Goal: Obtain resource: Download file/media

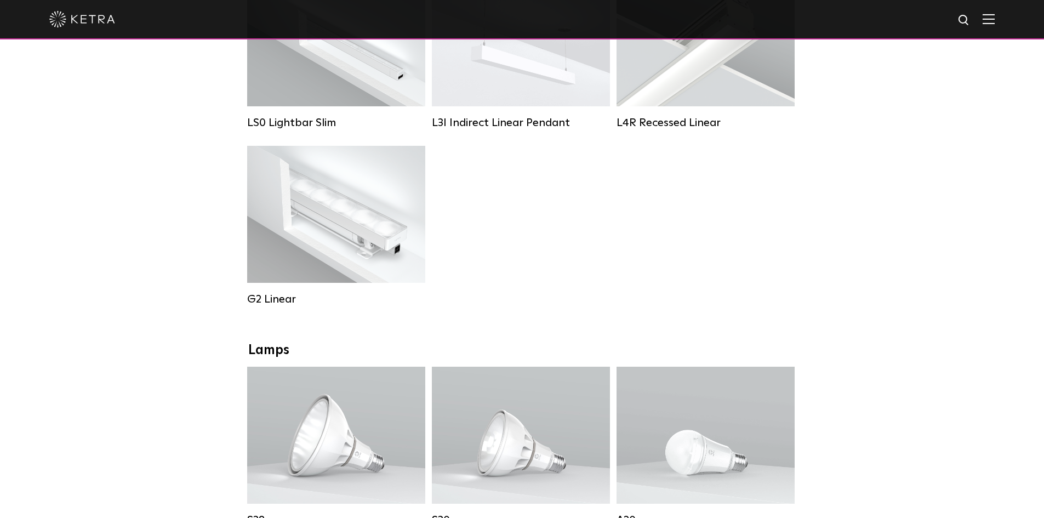
scroll to position [164, 0]
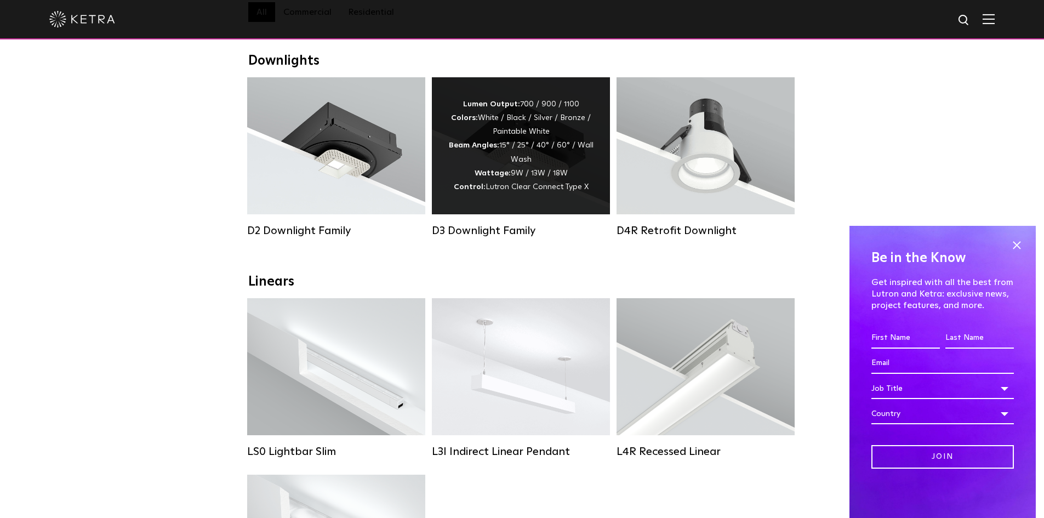
click at [523, 235] on div "D3 Downlight Family" at bounding box center [521, 230] width 178 height 13
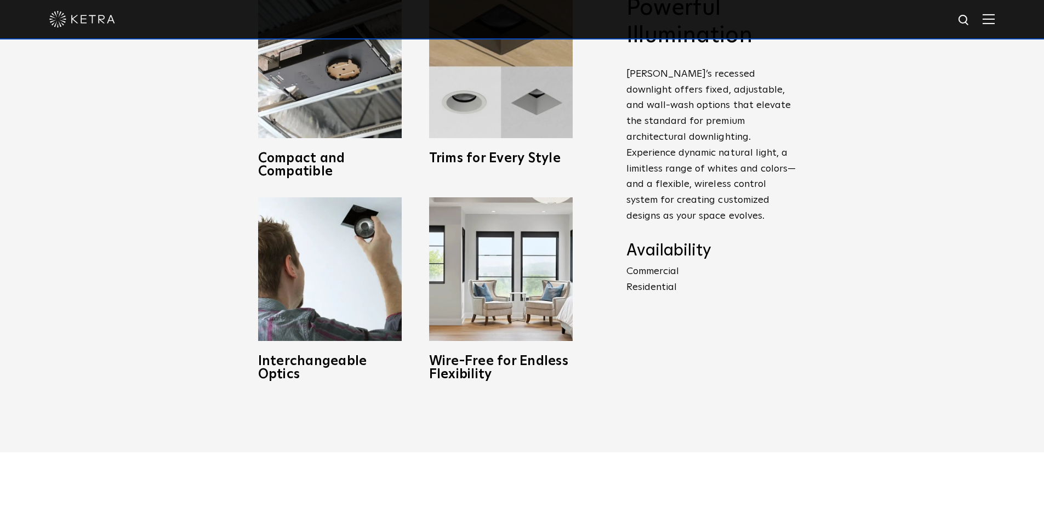
scroll to position [493, 0]
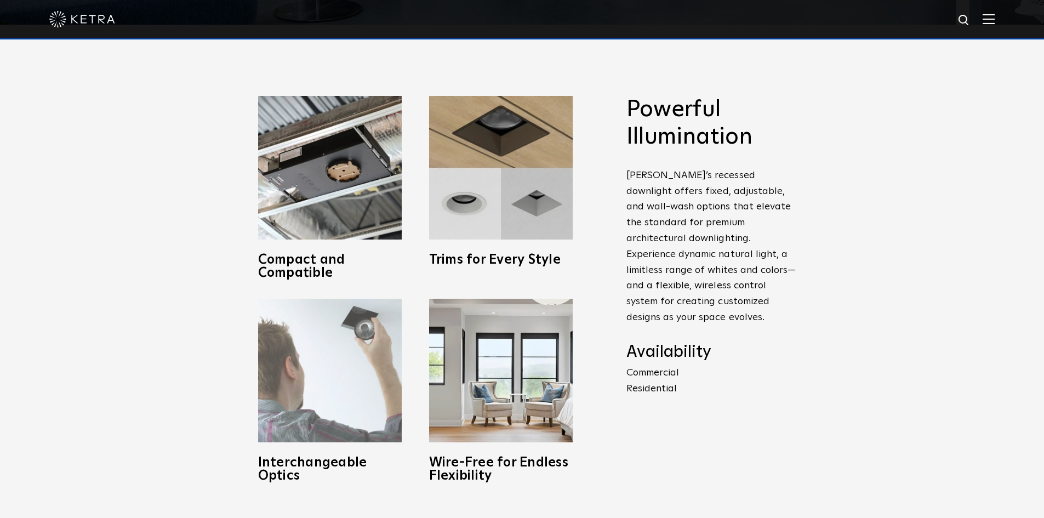
click at [301, 425] on img at bounding box center [330, 371] width 144 height 144
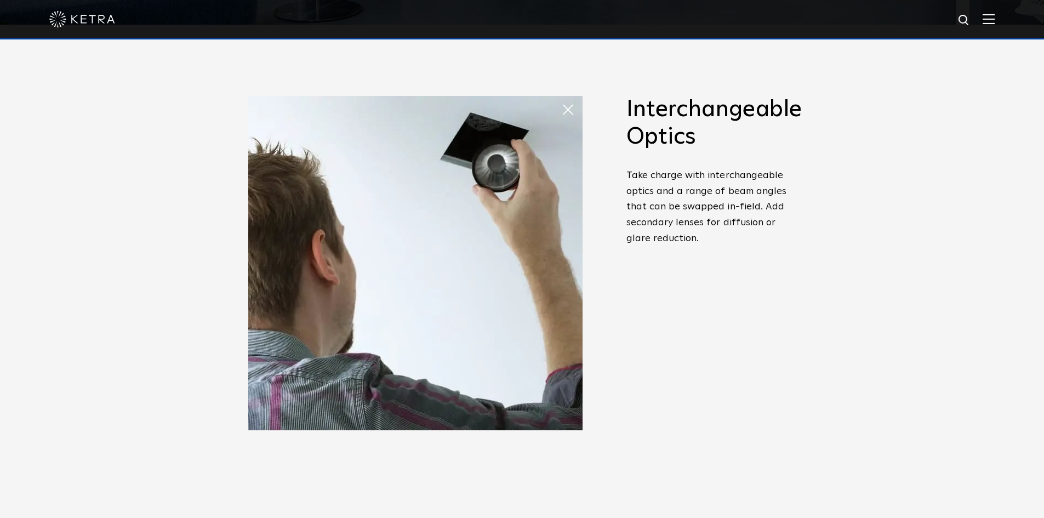
click at [567, 107] on span at bounding box center [572, 110] width 22 height 22
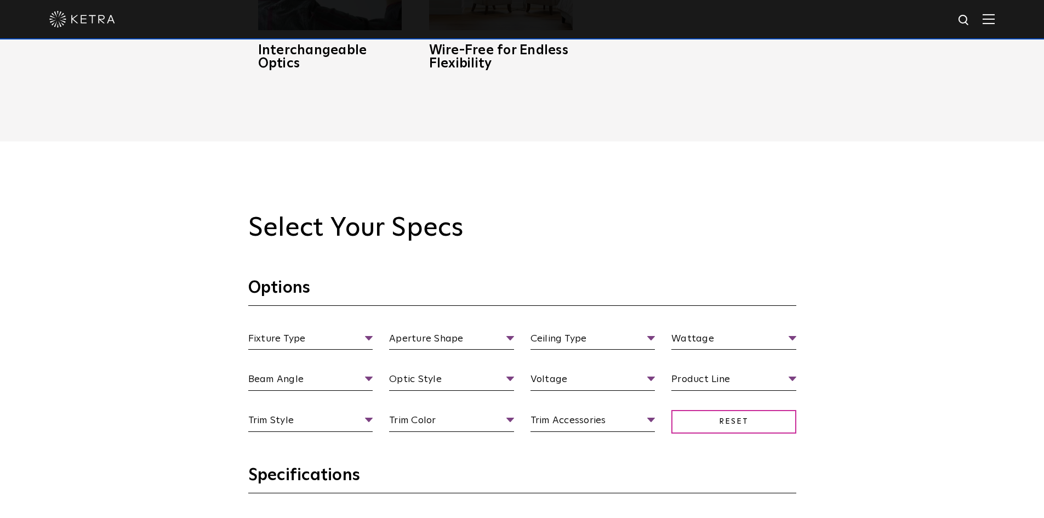
scroll to position [986, 0]
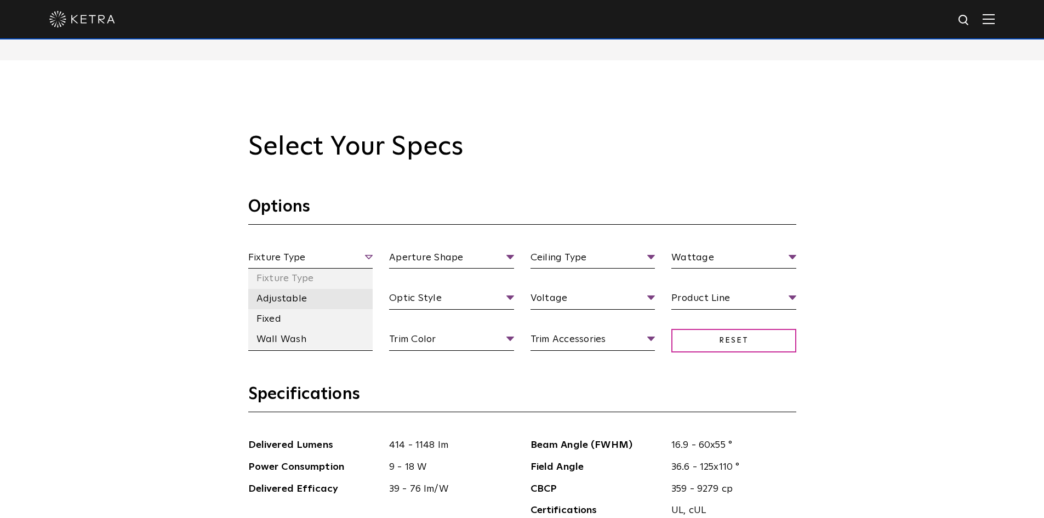
click at [295, 301] on li "Adjustable" at bounding box center [310, 299] width 125 height 20
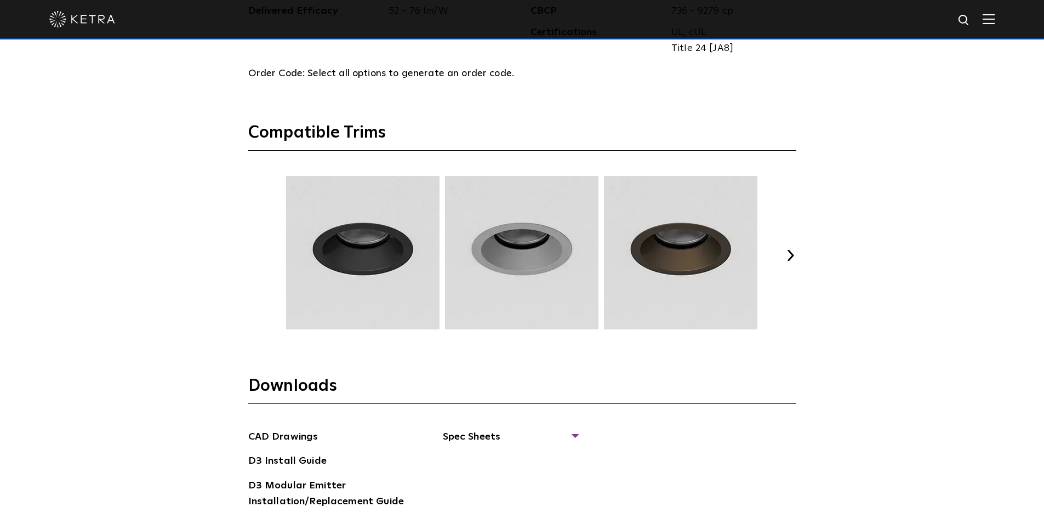
scroll to position [1479, 0]
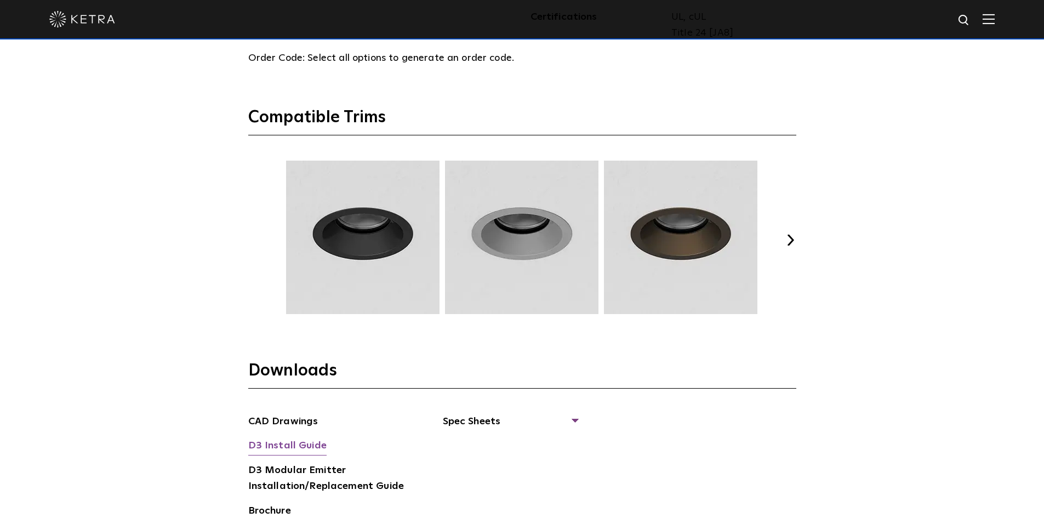
click at [301, 444] on link "D3 Install Guide" at bounding box center [287, 447] width 78 height 18
